Goal: Information Seeking & Learning: Check status

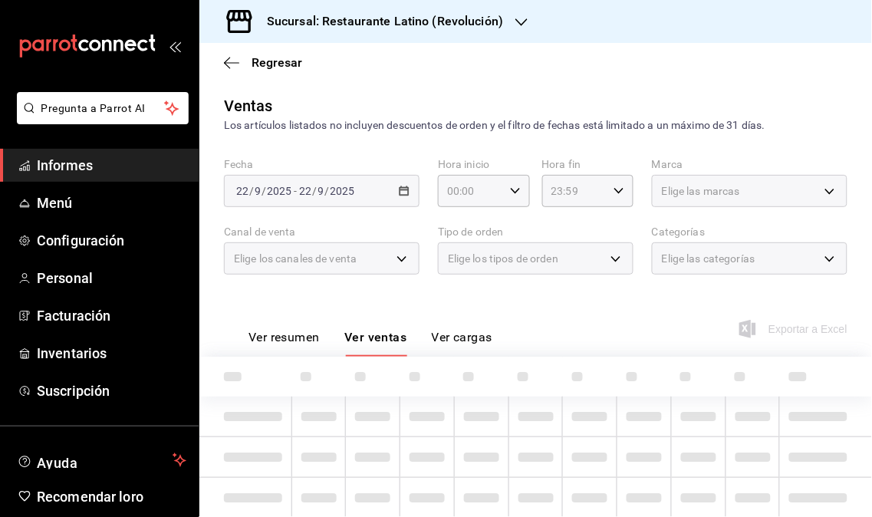
click at [49, 163] on font "Informes" at bounding box center [65, 165] width 56 height 16
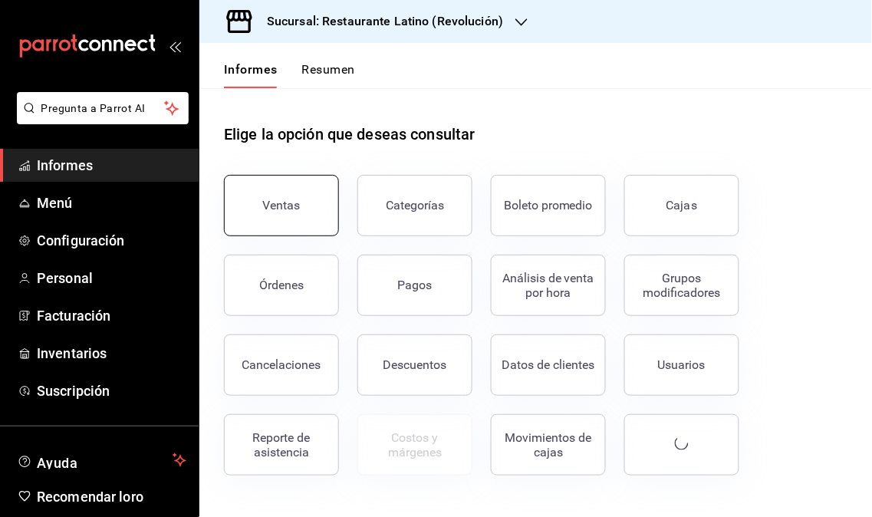
click at [270, 228] on button "Ventas" at bounding box center [281, 205] width 115 height 61
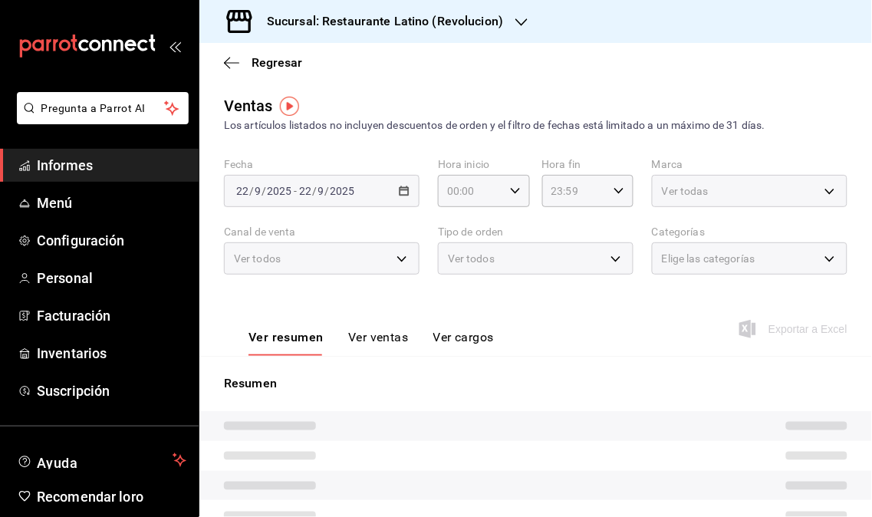
click at [270, 217] on div "Fecha 2025-09-22 22 / 9 / 2025 - 2025-09-22 22 / 9 / 2025 Hora inicio 00:00 Hor…" at bounding box center [536, 225] width 624 height 135
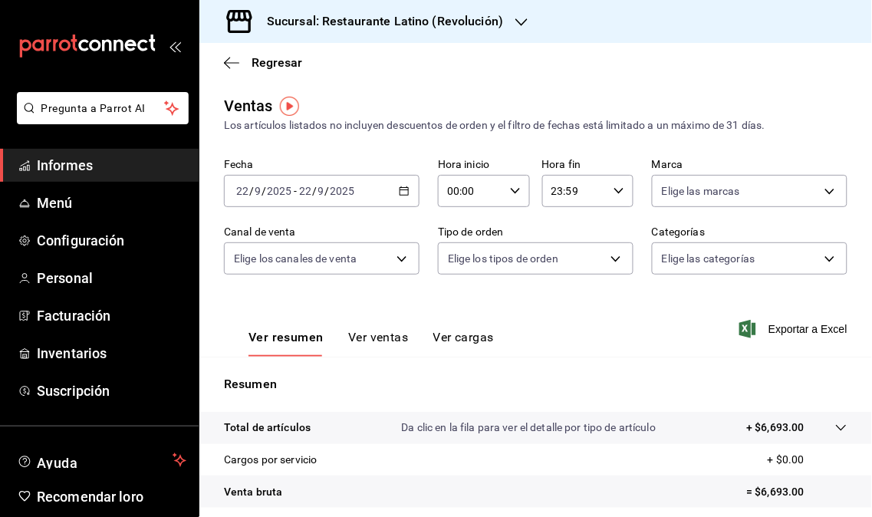
click at [485, 24] on font "Sucursal: Restaurante Latino (Revolución)" at bounding box center [385, 21] width 236 height 15
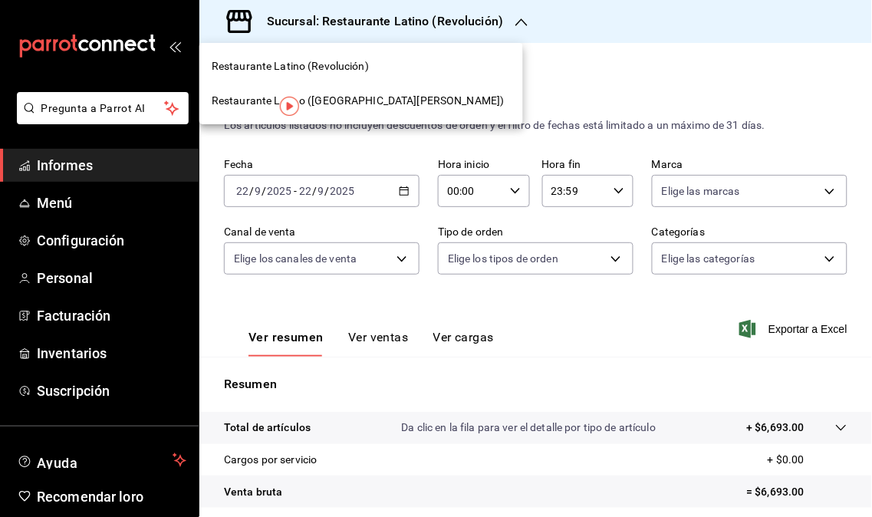
click at [361, 102] on font "Restaurante Latino ([GEOGRAPHIC_DATA][PERSON_NAME])" at bounding box center [358, 100] width 293 height 12
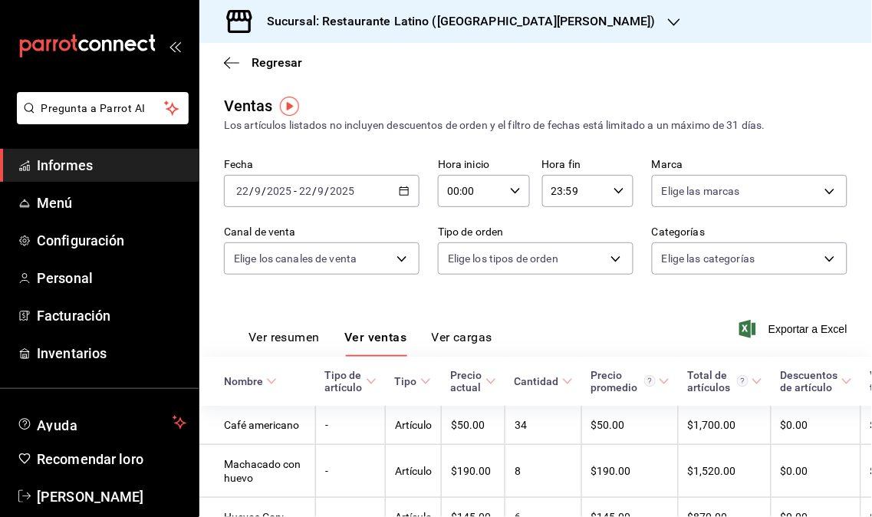
click at [81, 166] on font "Informes" at bounding box center [65, 165] width 56 height 16
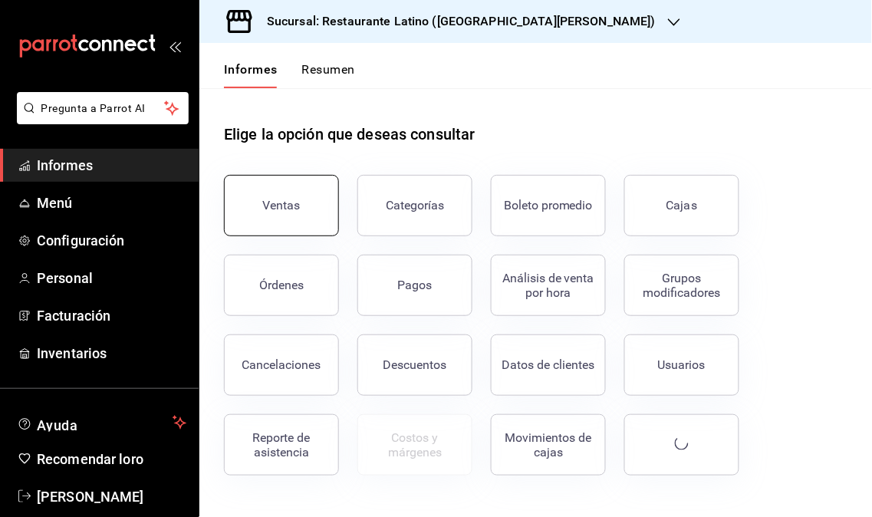
click at [239, 203] on button "Ventas" at bounding box center [281, 205] width 115 height 61
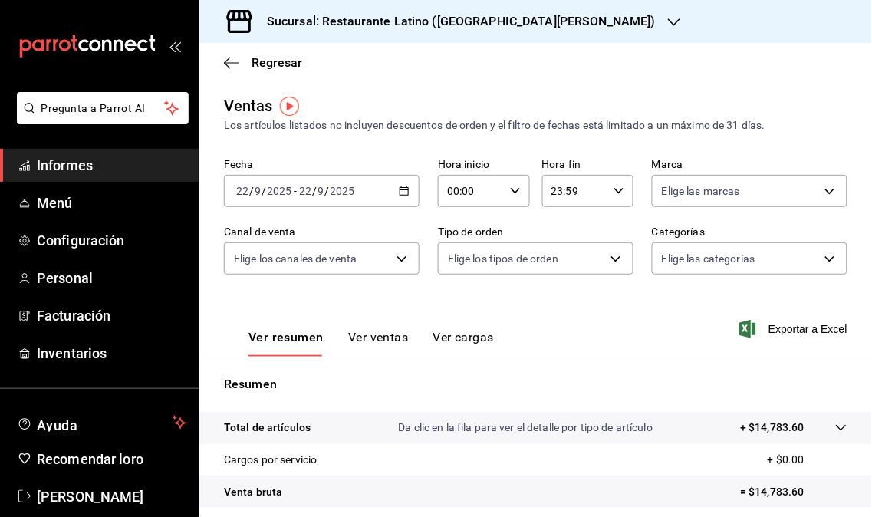
click at [668, 28] on div at bounding box center [674, 22] width 12 height 16
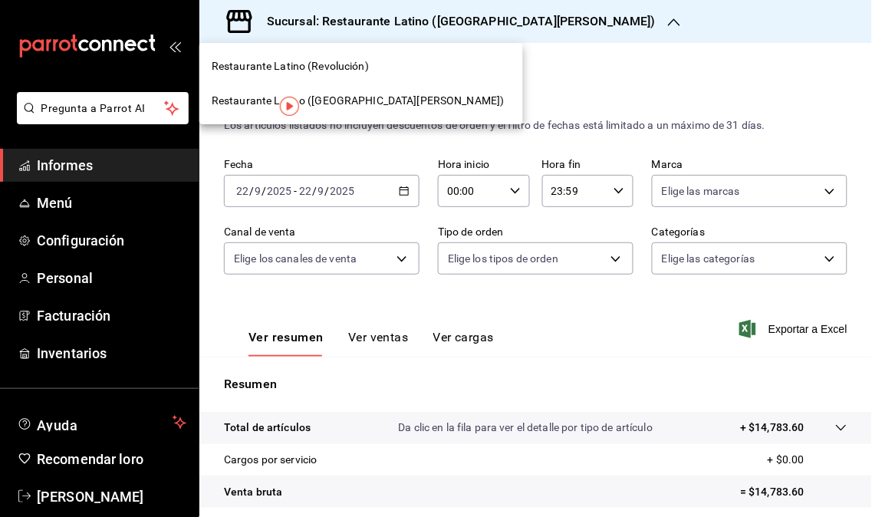
click at [370, 79] on div "Restaurante Latino (Revolución)" at bounding box center [361, 66] width 324 height 35
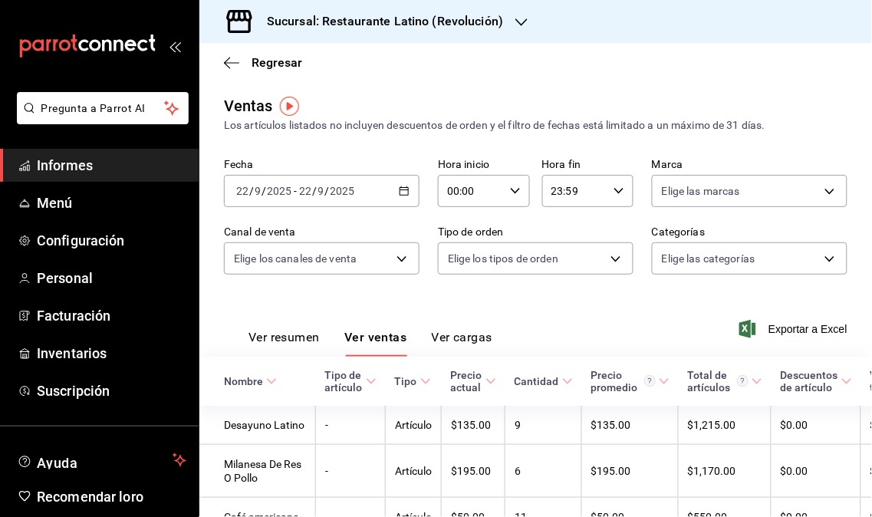
click at [94, 173] on span "Informes" at bounding box center [112, 165] width 150 height 21
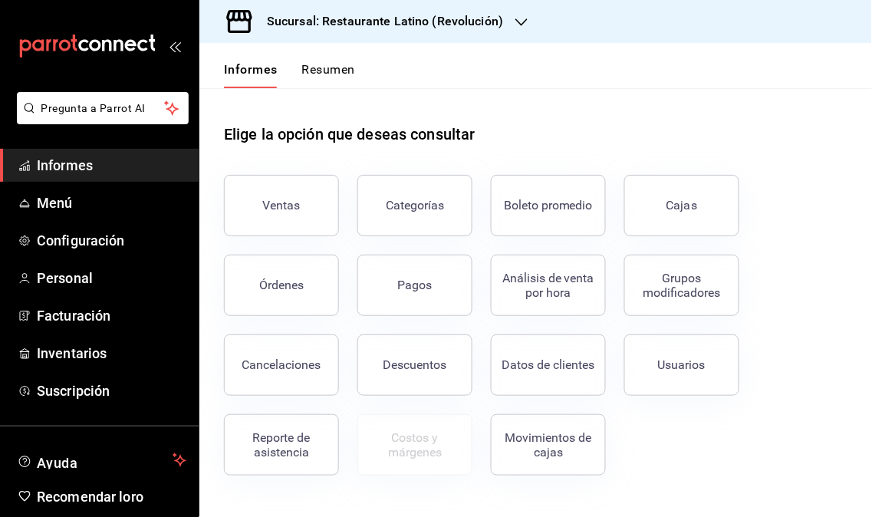
click at [319, 251] on div "Órdenes" at bounding box center [272, 276] width 133 height 80
click at [297, 224] on button "Ventas" at bounding box center [281, 205] width 115 height 61
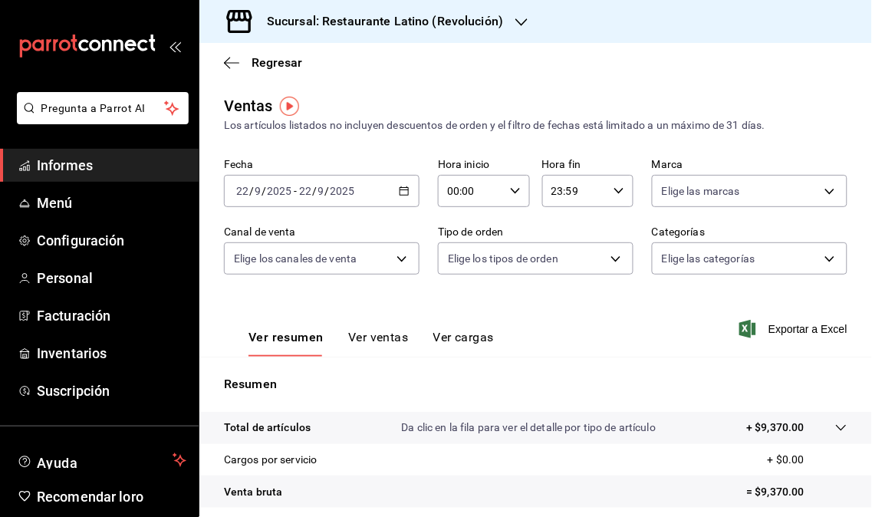
click at [512, 25] on div "Sucursal: Restaurante Latino (Revolución)" at bounding box center [373, 21] width 322 height 43
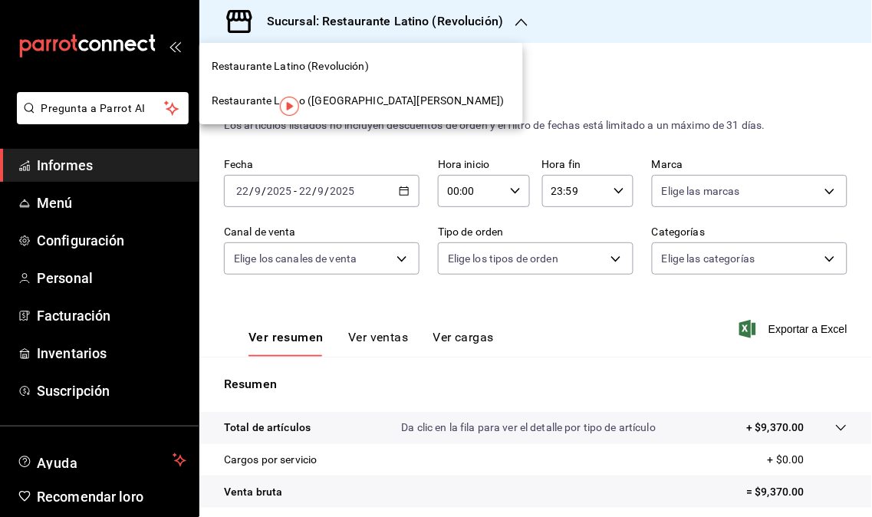
click at [371, 96] on font "Restaurante Latino ([GEOGRAPHIC_DATA][PERSON_NAME])" at bounding box center [358, 100] width 293 height 12
